Goal: Information Seeking & Learning: Learn about a topic

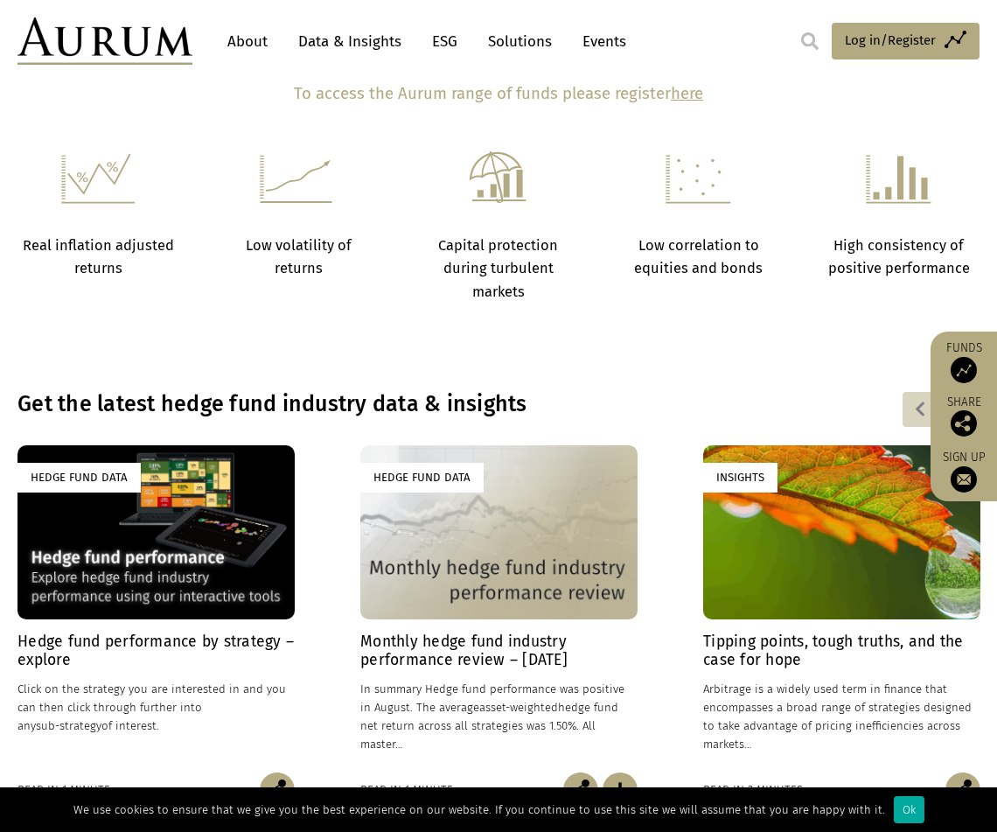
scroll to position [787, 0]
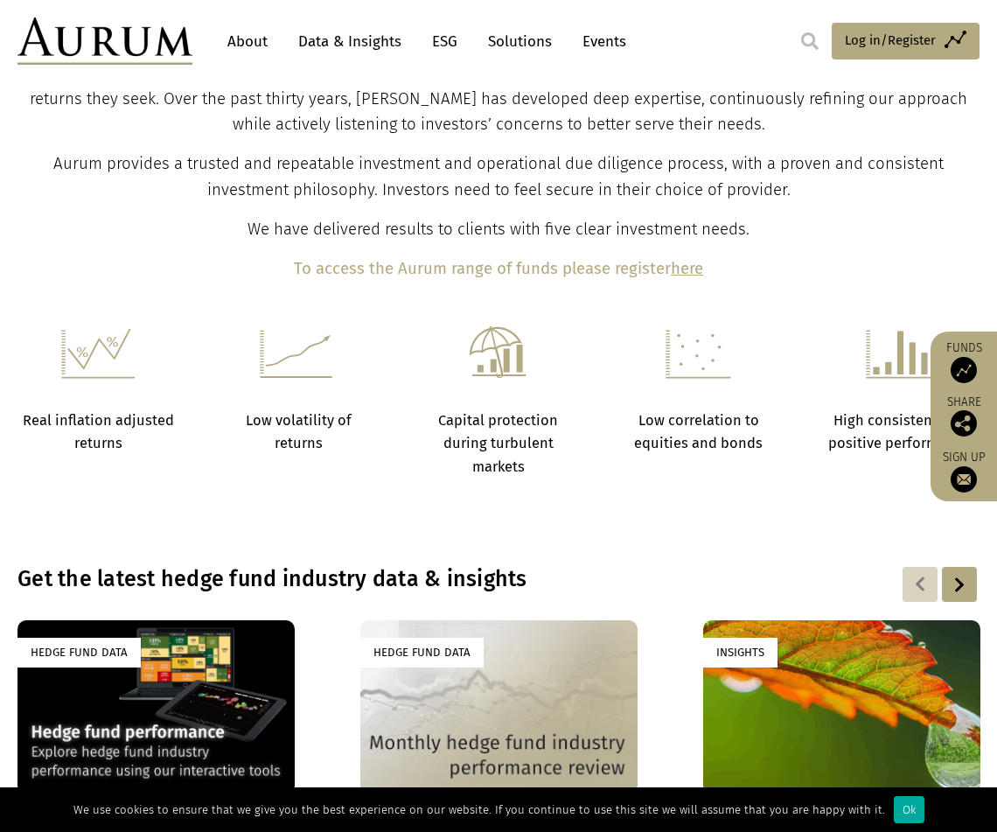
click at [486, 44] on link "Solutions" at bounding box center [519, 41] width 81 height 32
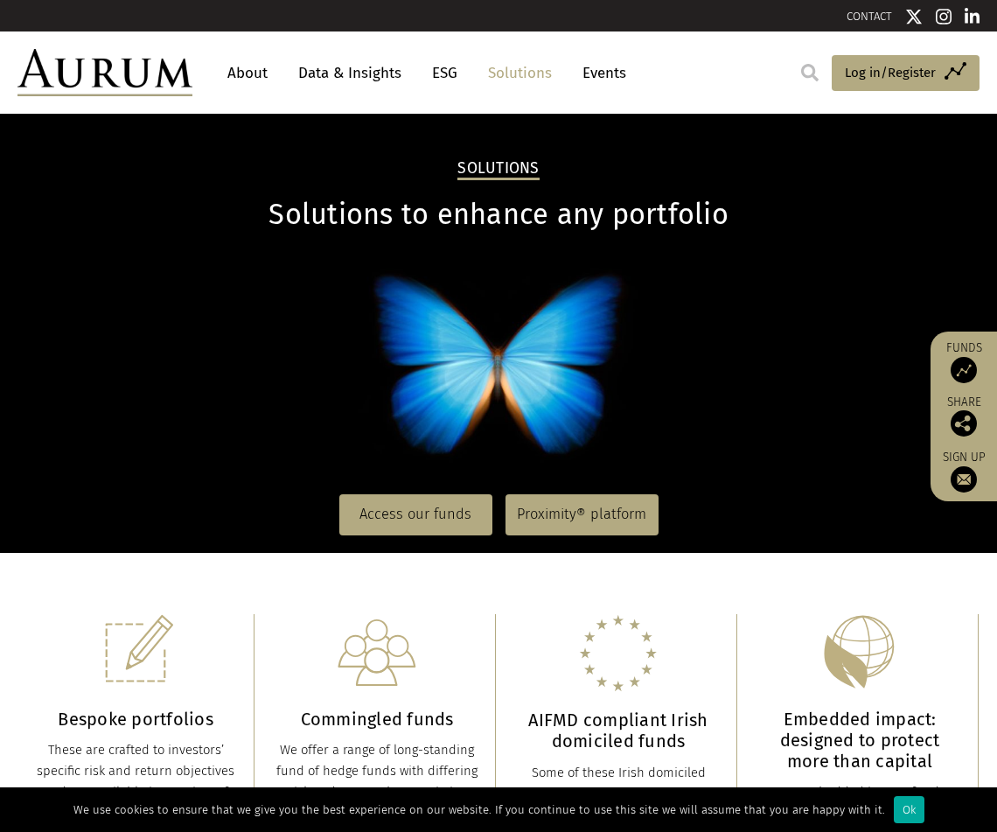
click at [346, 66] on link "Data & Insights" at bounding box center [349, 73] width 121 height 32
